Goal: Navigation & Orientation: Understand site structure

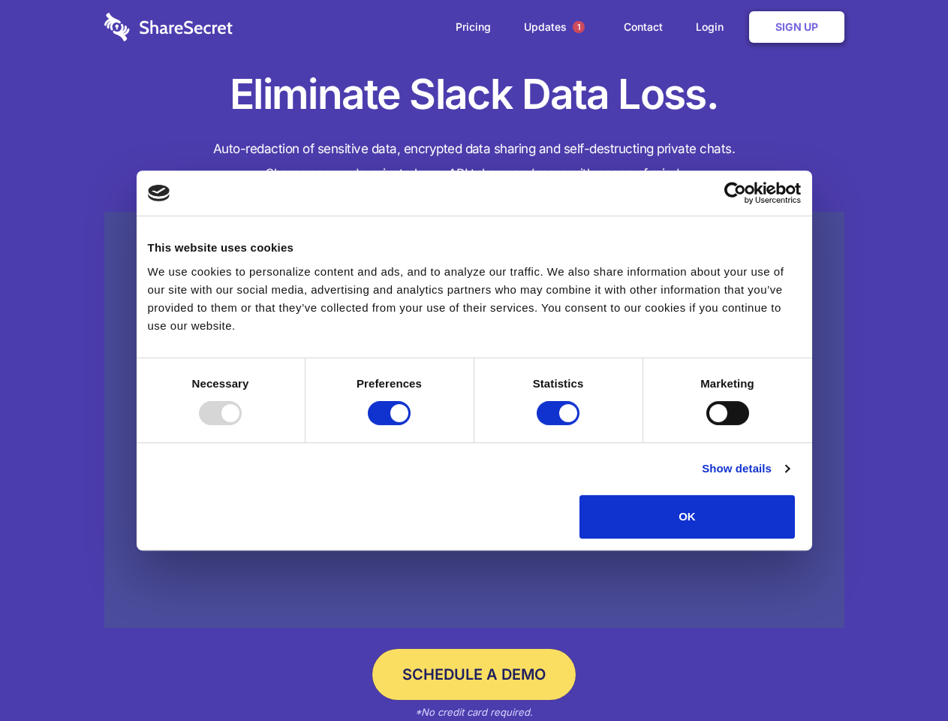
click at [242, 425] on div at bounding box center [220, 413] width 43 height 24
click at [411, 425] on input "Preferences" at bounding box center [389, 413] width 43 height 24
checkbox input "false"
click at [560, 425] on input "Statistics" at bounding box center [558, 413] width 43 height 24
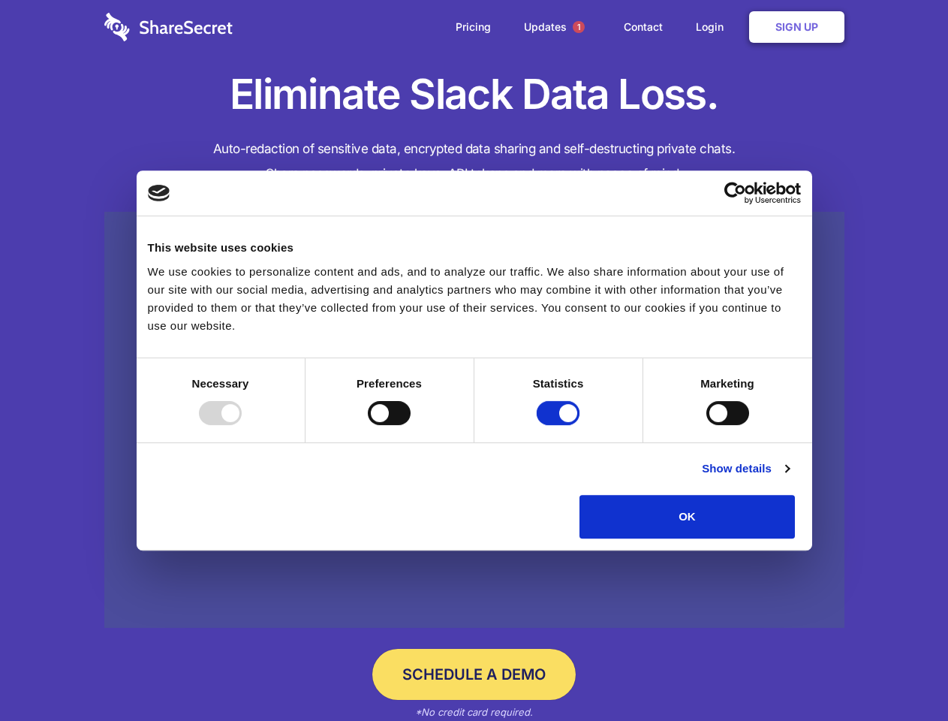
checkbox input "false"
click at [707, 425] on input "Marketing" at bounding box center [728, 413] width 43 height 24
checkbox input "true"
click at [789, 478] on link "Show details" at bounding box center [745, 469] width 87 height 18
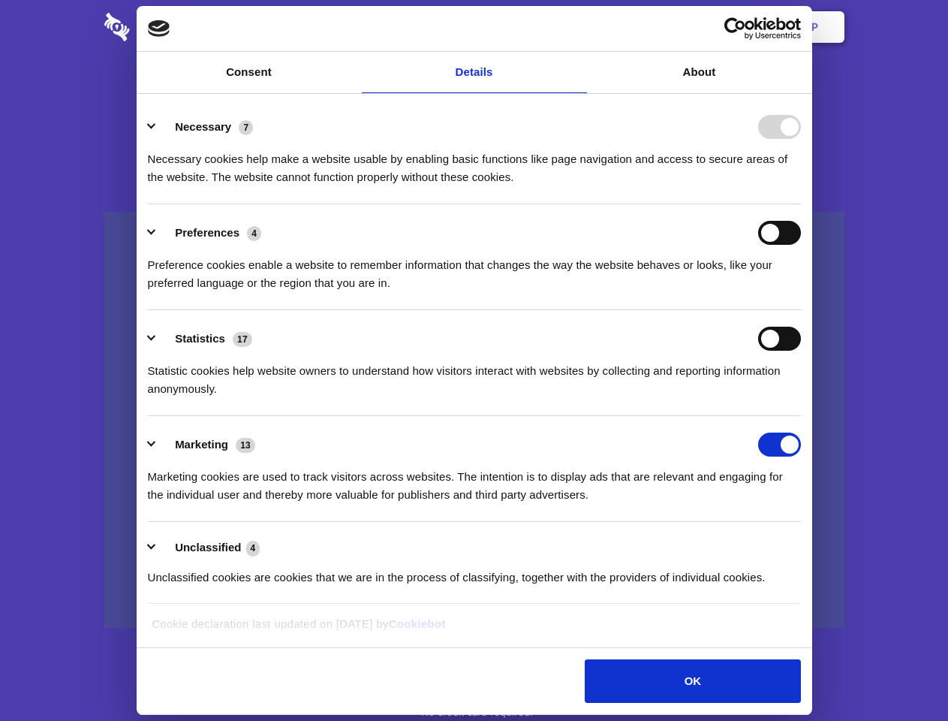
click at [801, 310] on li "Preferences 4 Preference cookies enable a website to remember information that …" at bounding box center [474, 257] width 653 height 106
